Goal: Find contact information: Find contact information

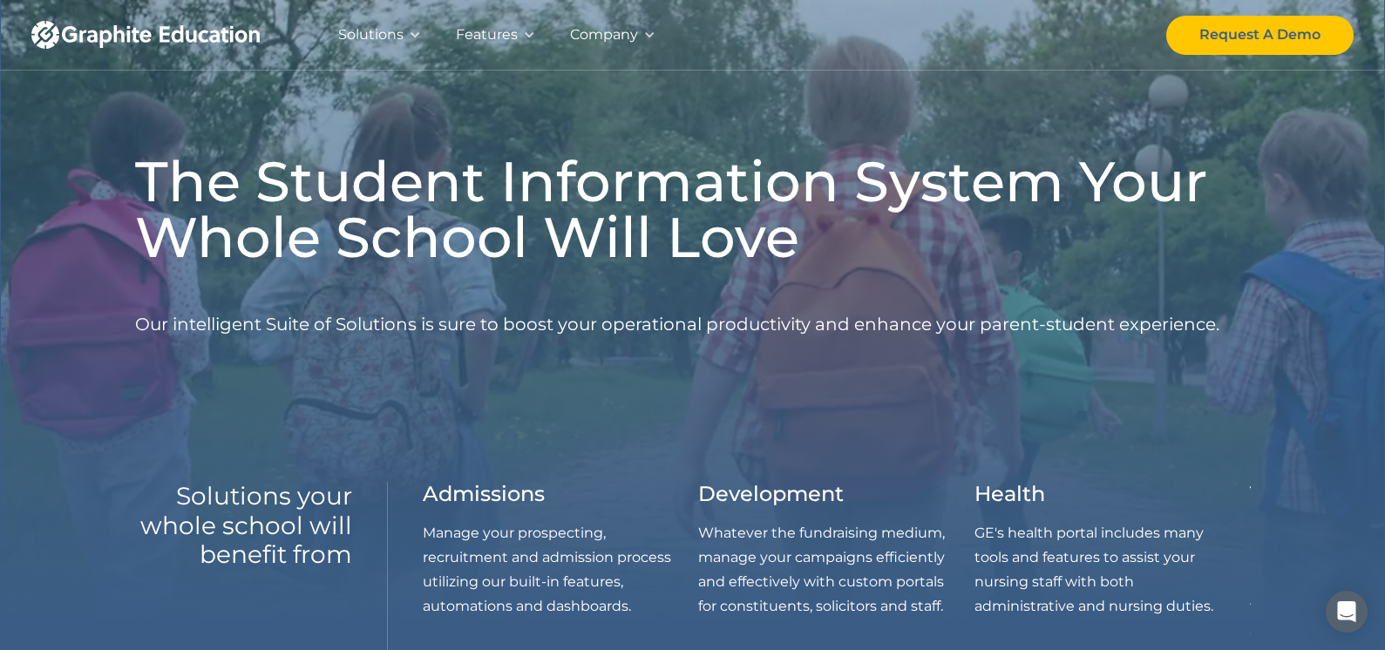
click at [607, 30] on div "Company" at bounding box center [604, 35] width 68 height 24
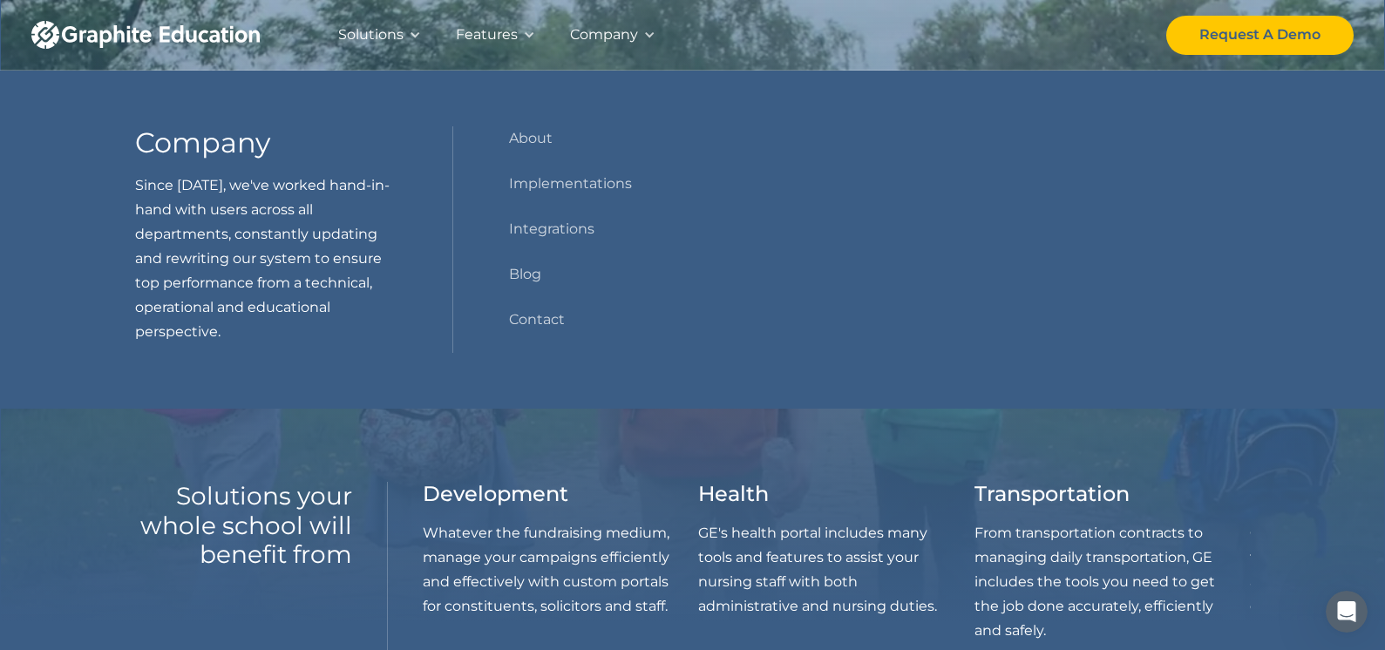
click at [503, 31] on div "Features" at bounding box center [487, 35] width 62 height 24
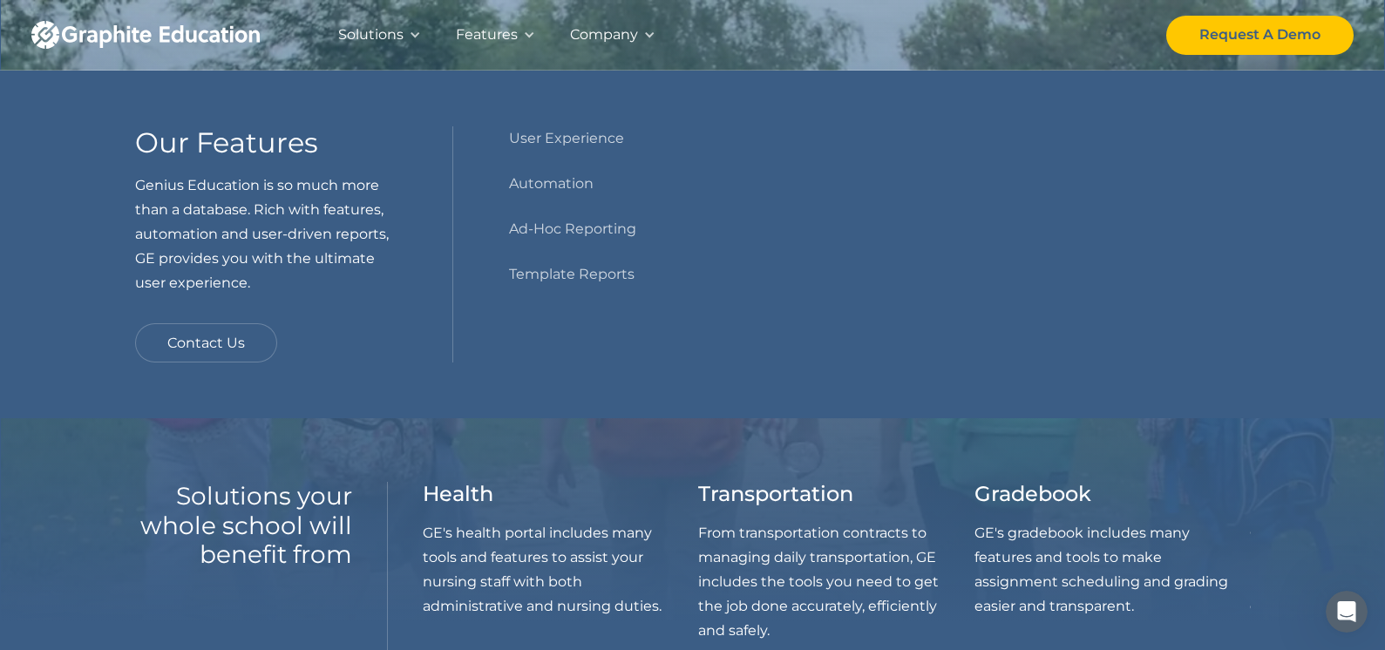
click at [396, 31] on div "Solutions" at bounding box center [370, 35] width 65 height 24
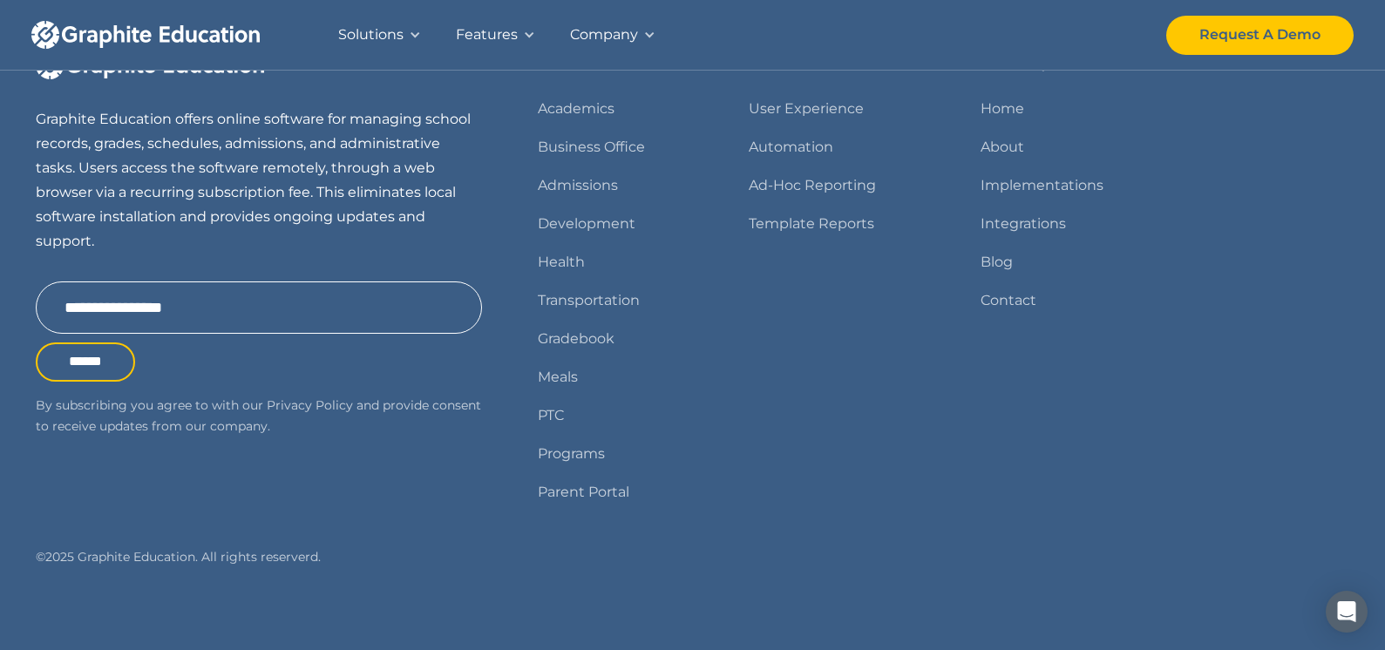
scroll to position [2250, 0]
click at [995, 296] on link "Contact" at bounding box center [1008, 301] width 56 height 24
